Goal: Complete application form: Complete application form

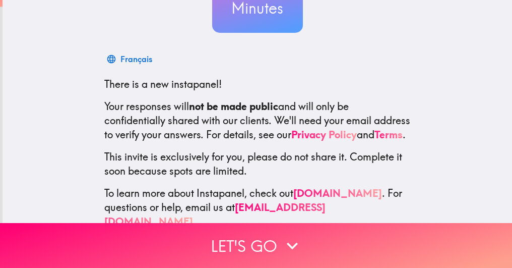
scroll to position [151, 0]
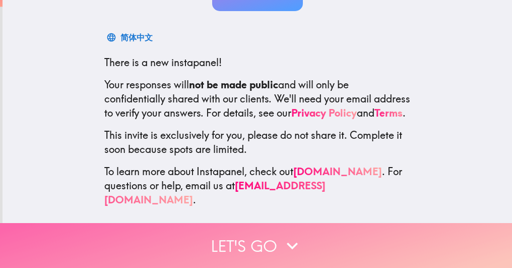
click at [213, 229] on button "Let's go" at bounding box center [256, 245] width 512 height 45
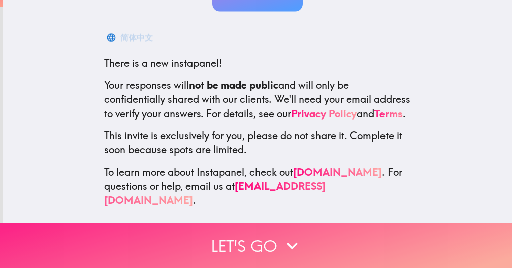
scroll to position [0, 0]
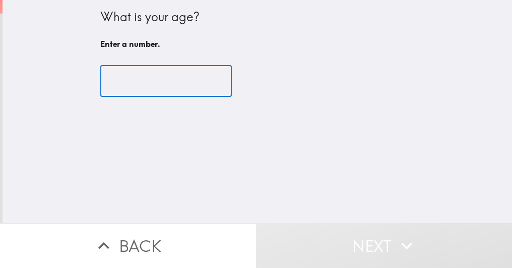
click at [162, 87] on input "number" at bounding box center [166, 81] width 132 height 31
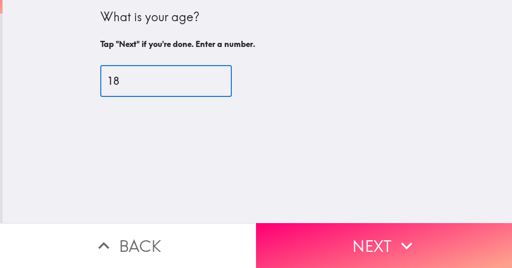
type input "18"
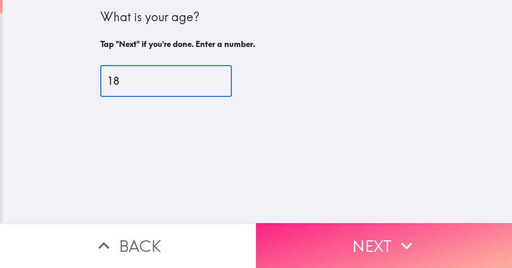
click at [305, 230] on button "Next" at bounding box center [384, 245] width 256 height 45
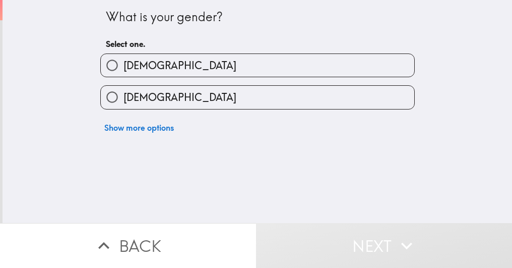
click at [160, 74] on label "[DEMOGRAPHIC_DATA]" at bounding box center [258, 65] width 314 height 23
click at [123, 74] on input "[DEMOGRAPHIC_DATA]" at bounding box center [112, 65] width 23 height 23
radio input "true"
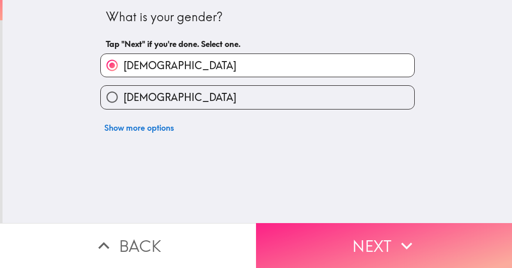
click at [291, 232] on button "Next" at bounding box center [384, 245] width 256 height 45
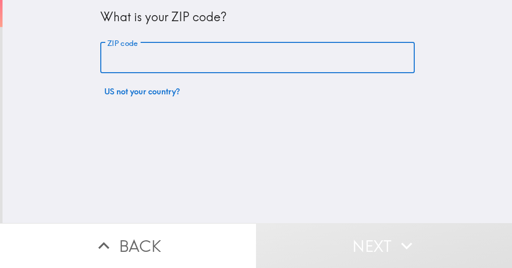
click at [205, 68] on input "ZIP code" at bounding box center [257, 57] width 315 height 31
type input "06511"
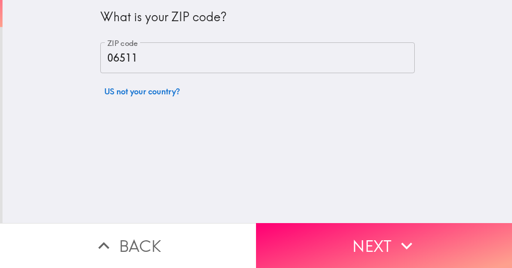
click at [305, 212] on div "What is your ZIP code? ZIP code 06511 ZIP code US not your country?" at bounding box center [258, 111] width 510 height 223
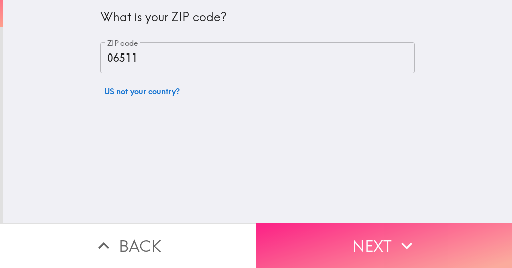
click at [297, 229] on button "Next" at bounding box center [384, 245] width 256 height 45
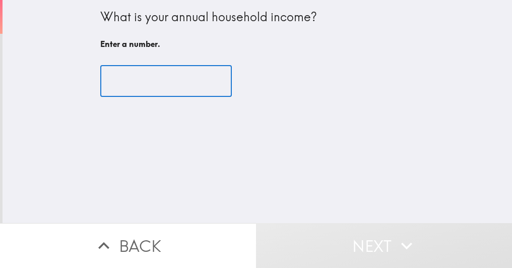
click at [193, 75] on input "number" at bounding box center [166, 81] width 132 height 31
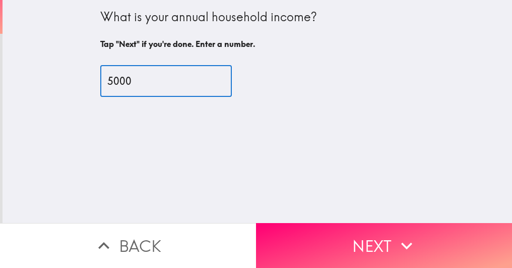
type input "5000"
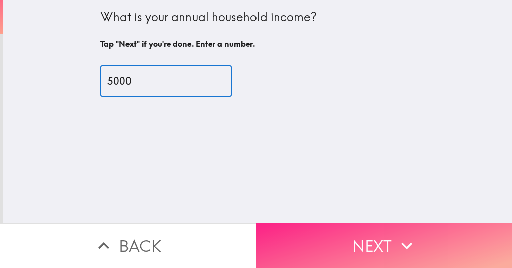
click at [341, 223] on button "Next" at bounding box center [384, 245] width 256 height 45
